Goal: Find specific page/section: Find specific page/section

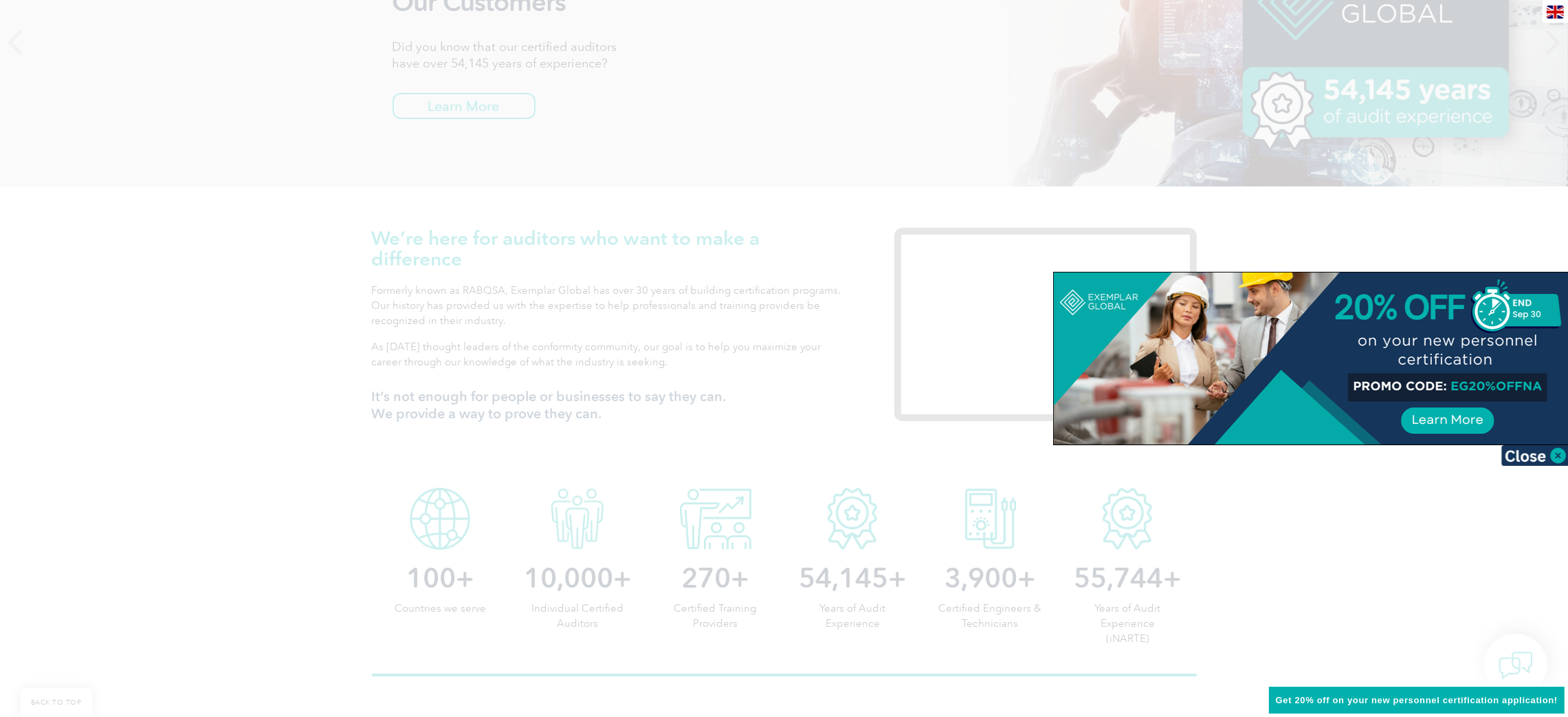
scroll to position [309, 0]
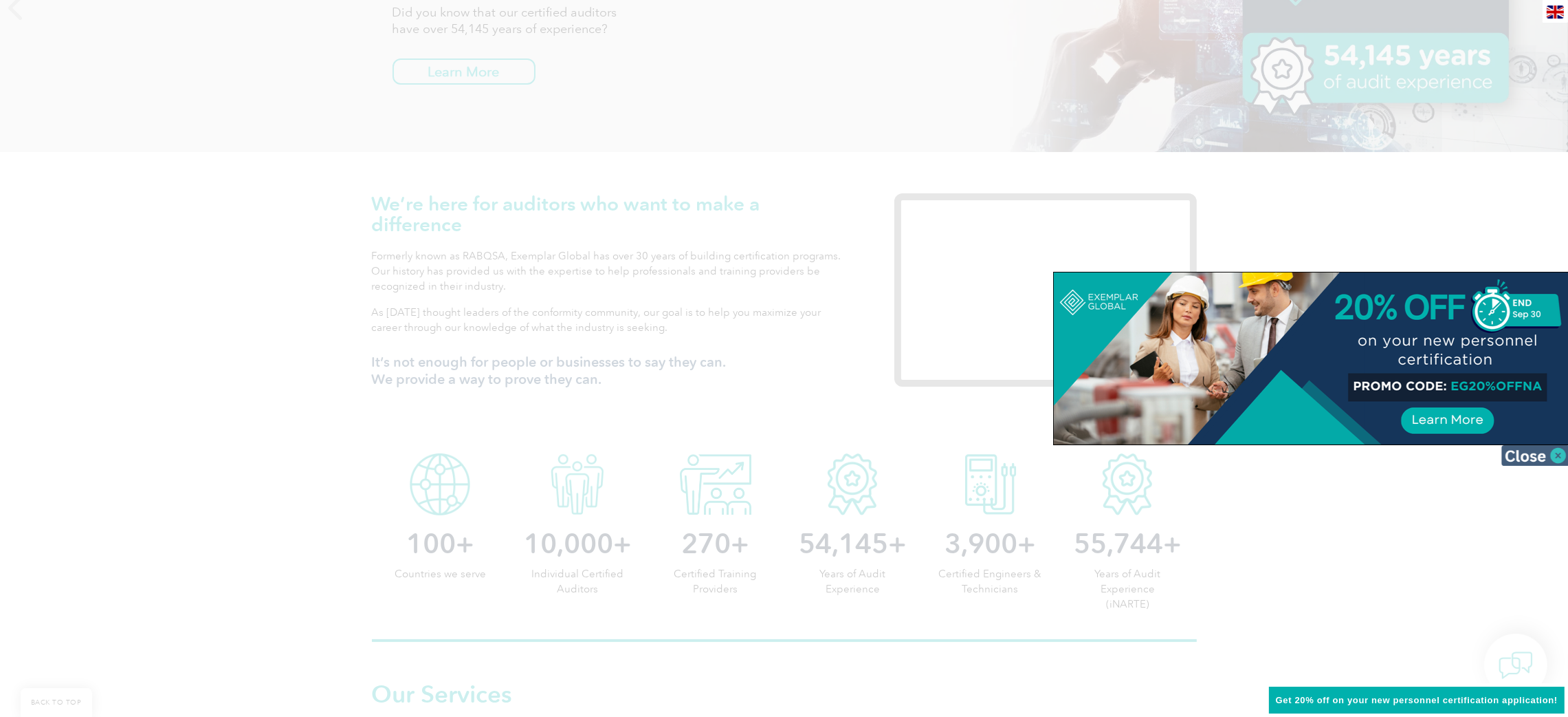
click at [1534, 453] on img at bounding box center [1535, 455] width 69 height 20
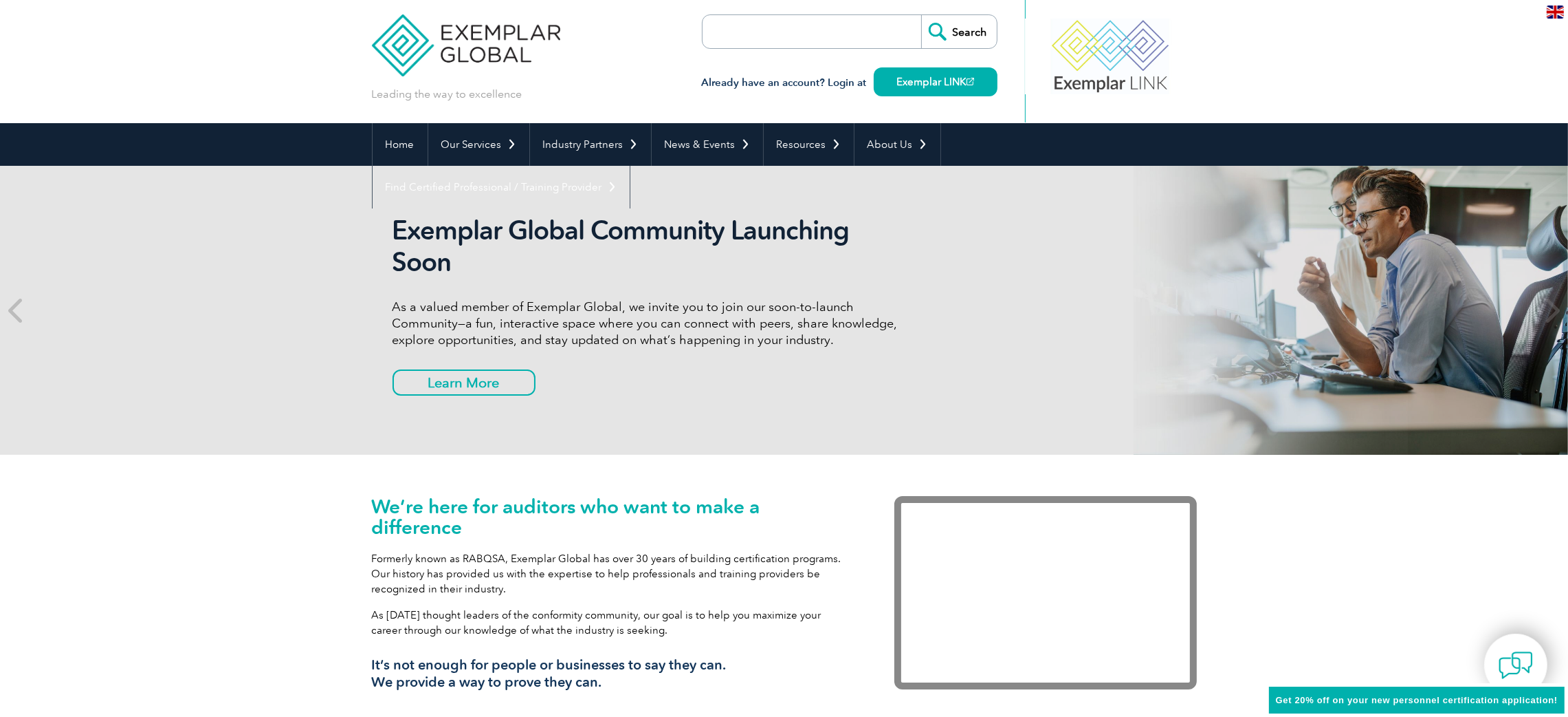
scroll to position [0, 0]
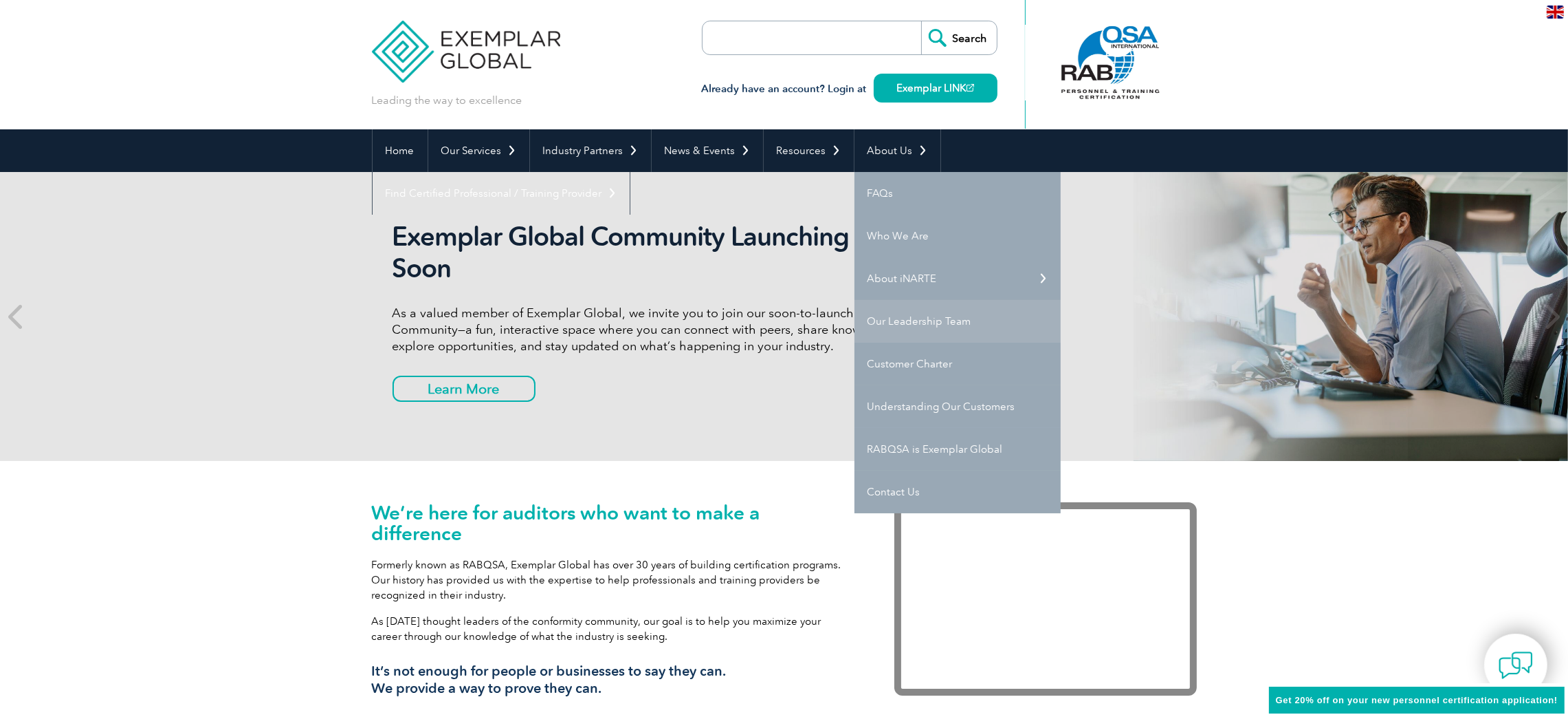
click at [896, 315] on link "Our Leadership Team" at bounding box center [958, 321] width 206 height 42
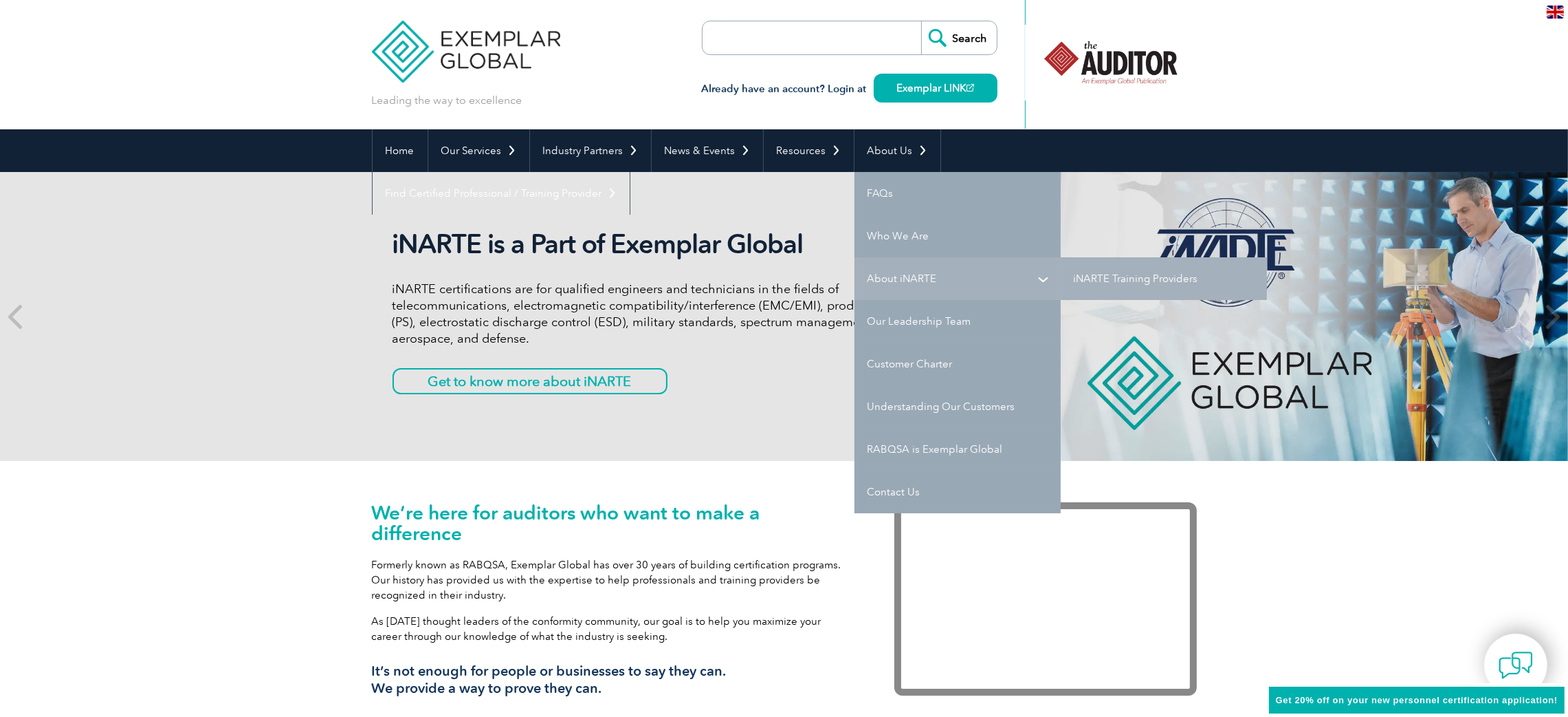
click at [903, 267] on link "About iNARTE" at bounding box center [958, 279] width 206 height 42
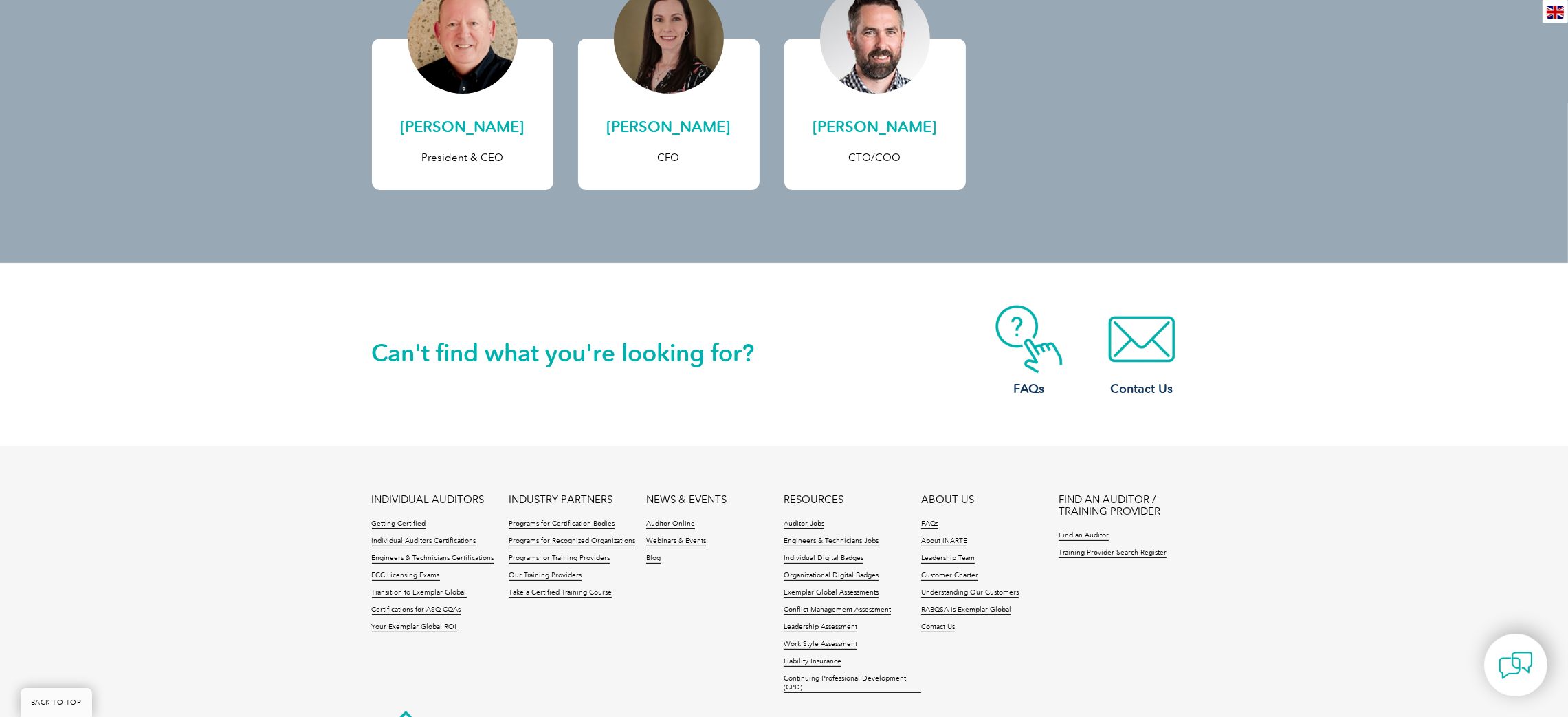
scroll to position [217, 0]
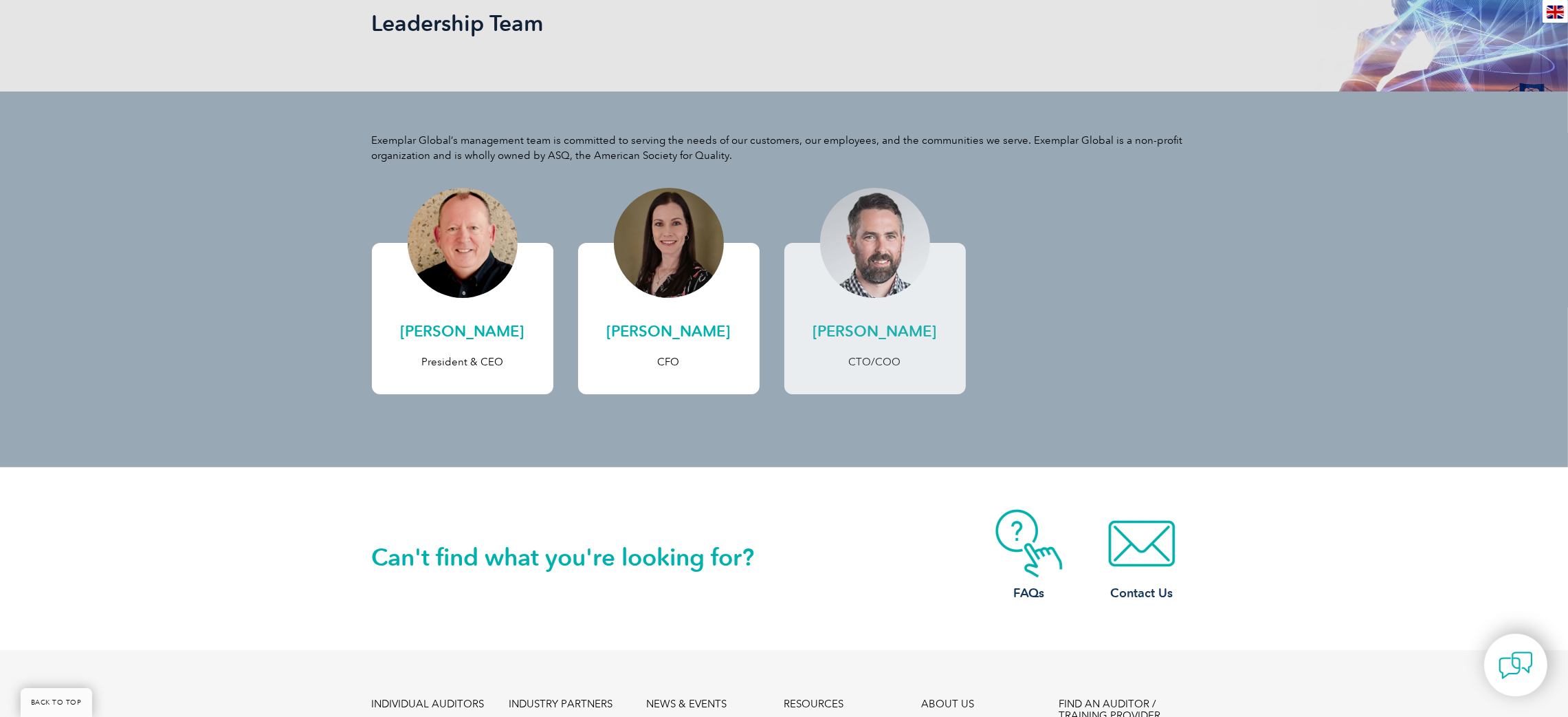
click at [840, 332] on h2 "[PERSON_NAME]" at bounding box center [875, 331] width 154 height 22
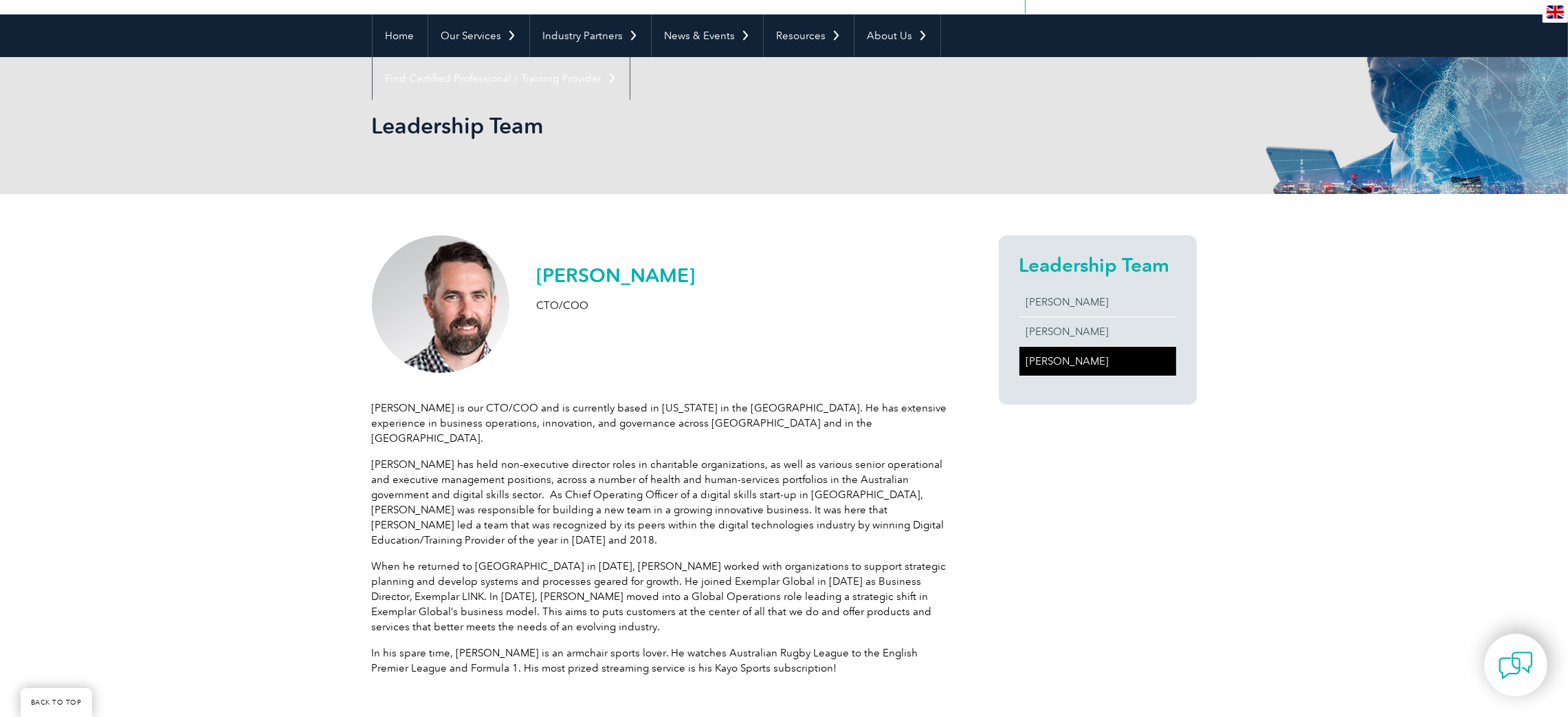
scroll to position [103, 0]
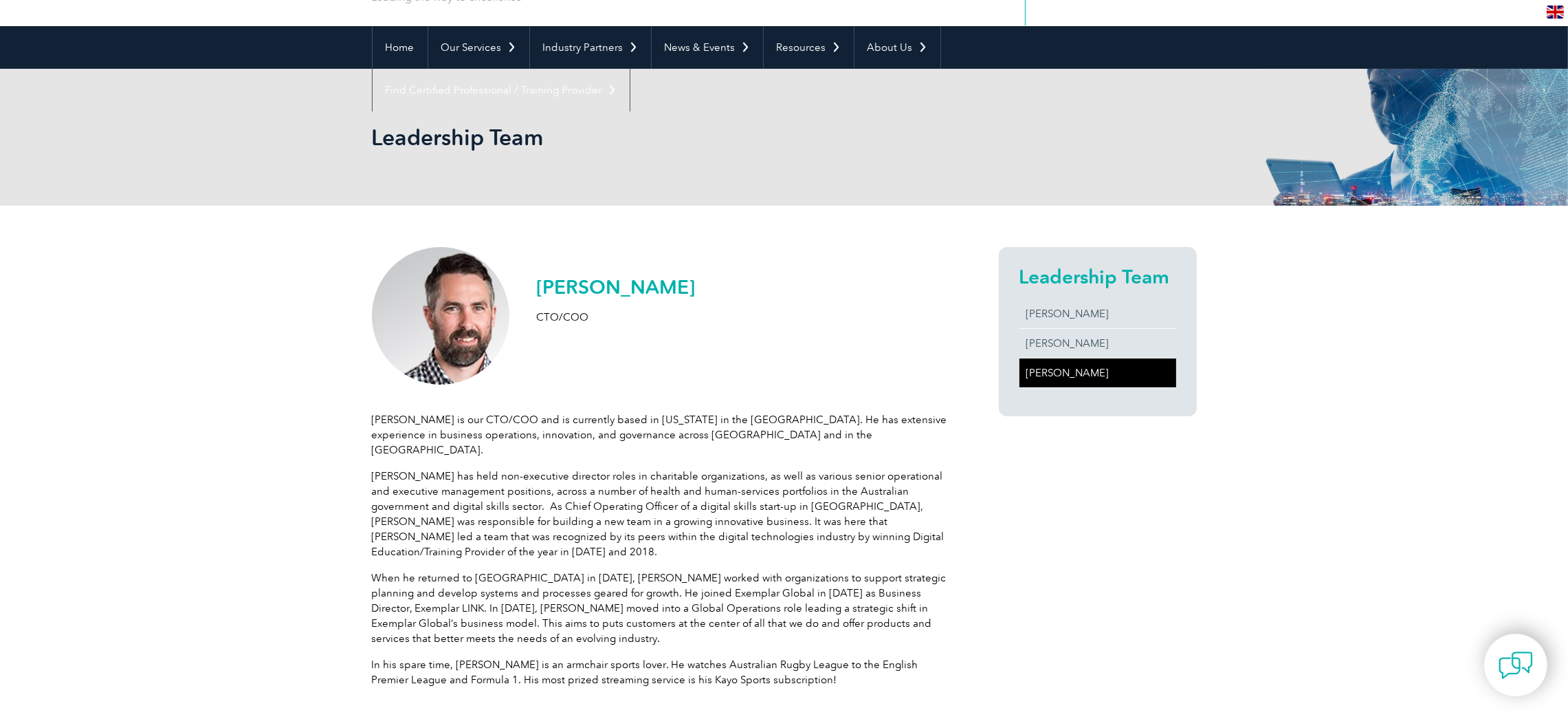
click at [560, 288] on h2 "[PERSON_NAME]" at bounding box center [617, 287] width 159 height 22
drag, startPoint x: 560, startPoint y: 287, endPoint x: 594, endPoint y: 3, distance: 286.0
click at [561, 286] on h2 "[PERSON_NAME]" at bounding box center [617, 287] width 159 height 22
click at [639, 289] on h2 "[PERSON_NAME]" at bounding box center [617, 287] width 159 height 22
copy h2 "[PERSON_NAME]"
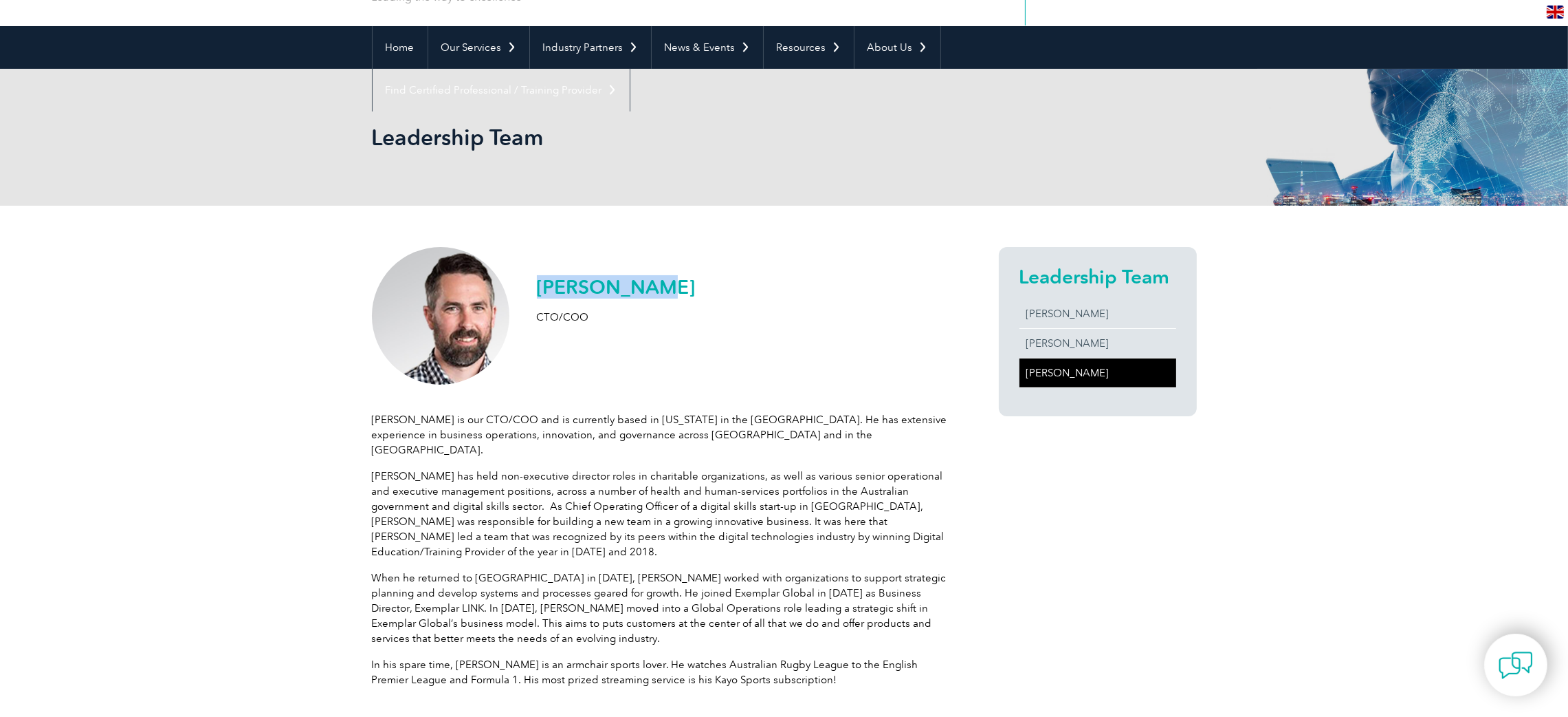
scroll to position [0, 0]
